Goal: Information Seeking & Learning: Learn about a topic

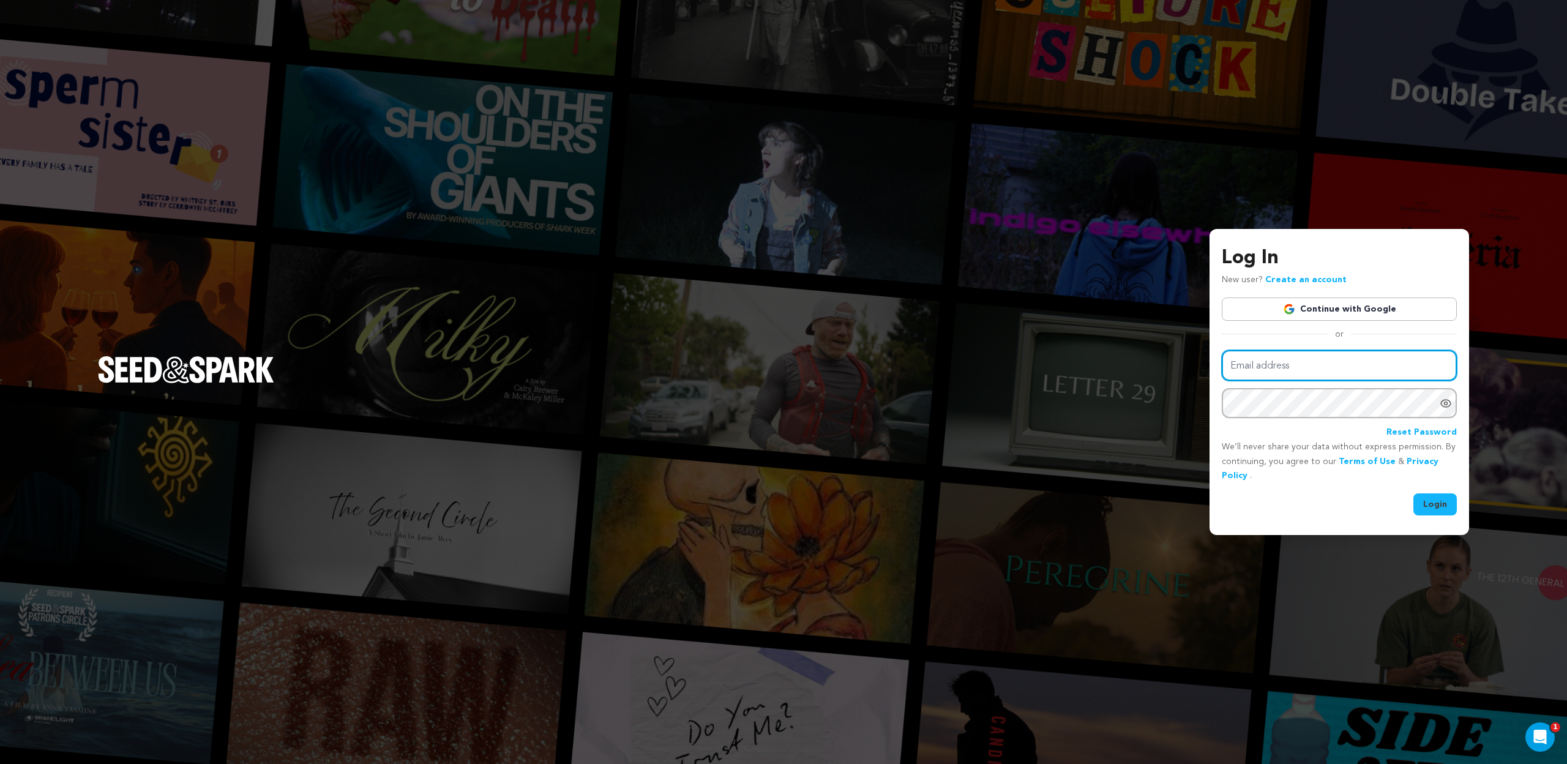
type input "[EMAIL_ADDRESS][DOMAIN_NAME]"
click at [1435, 497] on button "Login" at bounding box center [1435, 504] width 43 height 22
